Goal: Task Accomplishment & Management: Complete application form

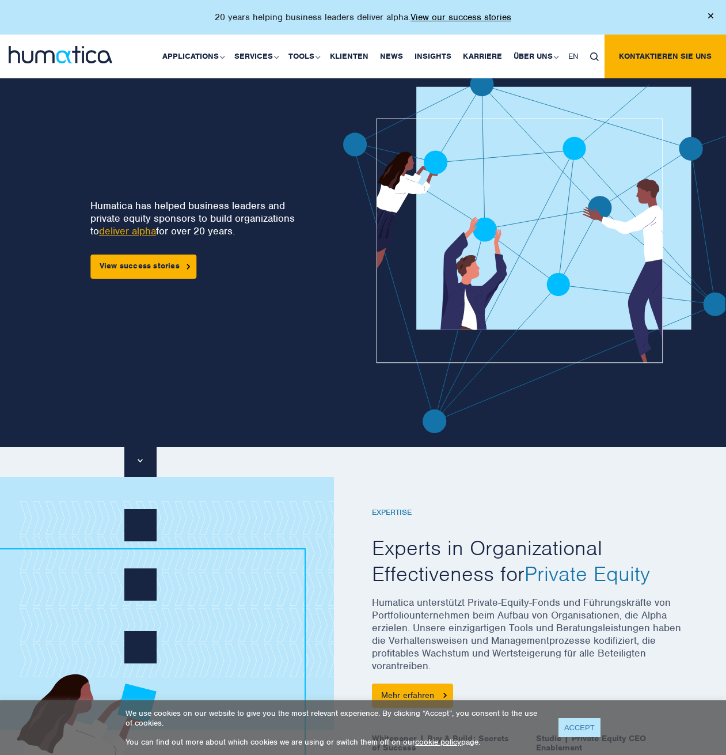
click at [591, 728] on link "ACCEPT" at bounding box center [579, 727] width 42 height 19
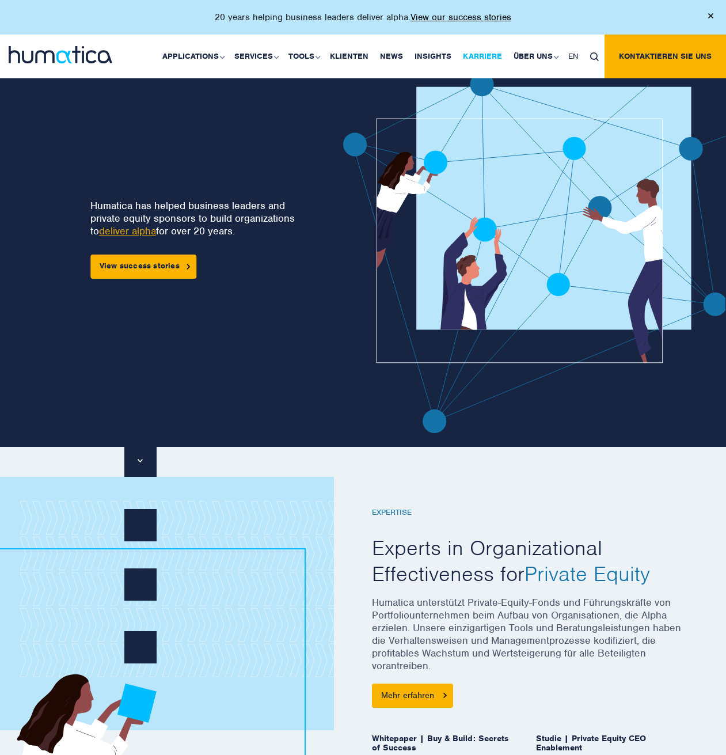
click at [481, 45] on link "Karriere" at bounding box center [482, 57] width 51 height 44
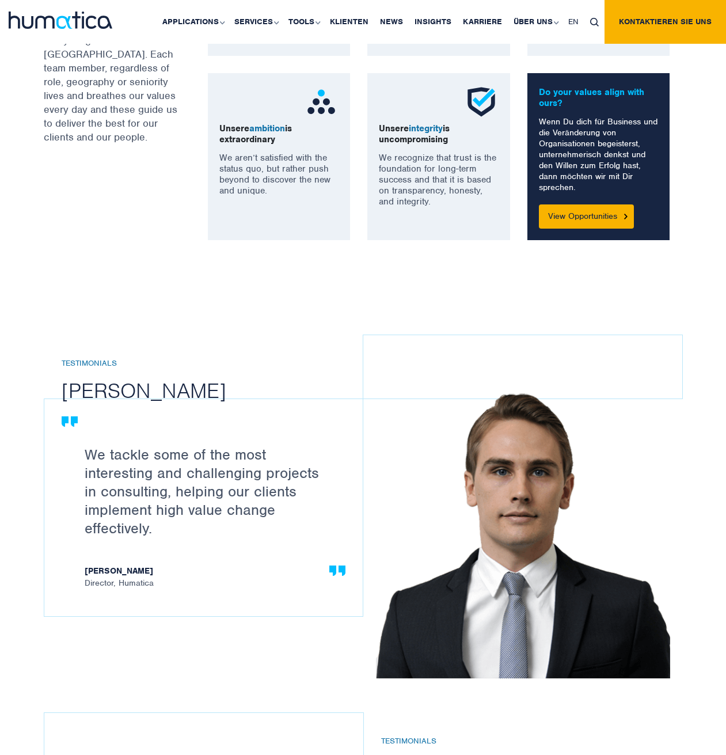
scroll to position [806, 0]
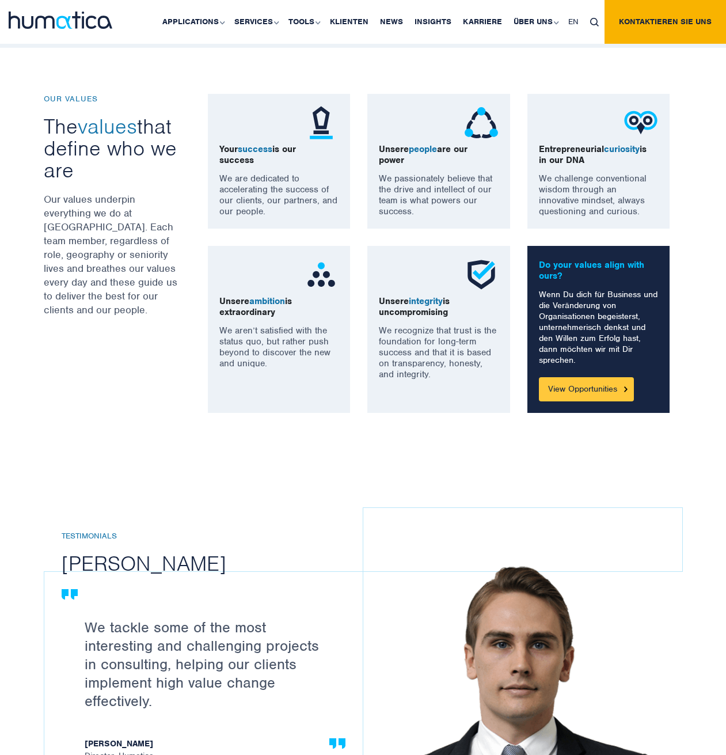
click at [587, 389] on link "View Opportunities" at bounding box center [586, 389] width 95 height 24
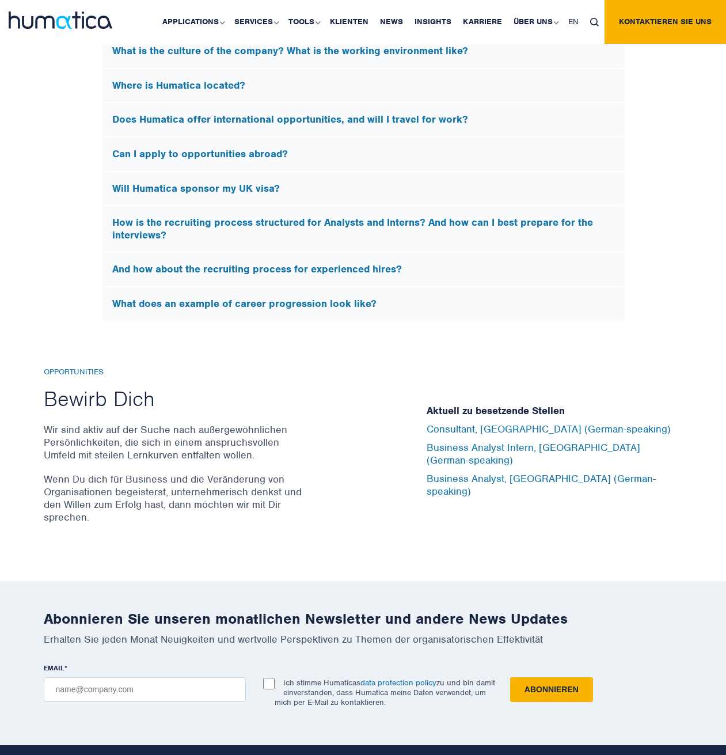
scroll to position [3747, 0]
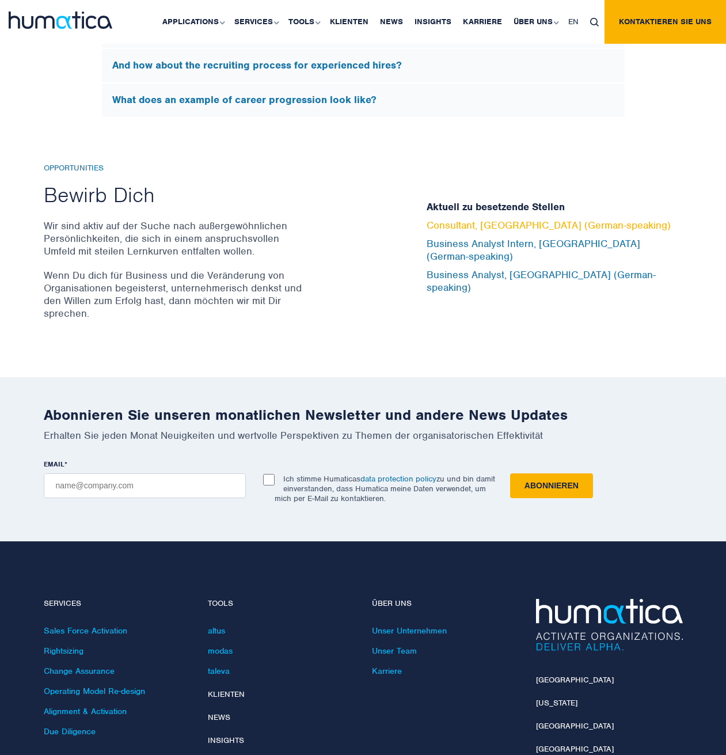
click at [447, 231] on link "Consultant, Munich (German-speaking)" at bounding box center [549, 225] width 244 height 13
